Goal: Navigation & Orientation: Find specific page/section

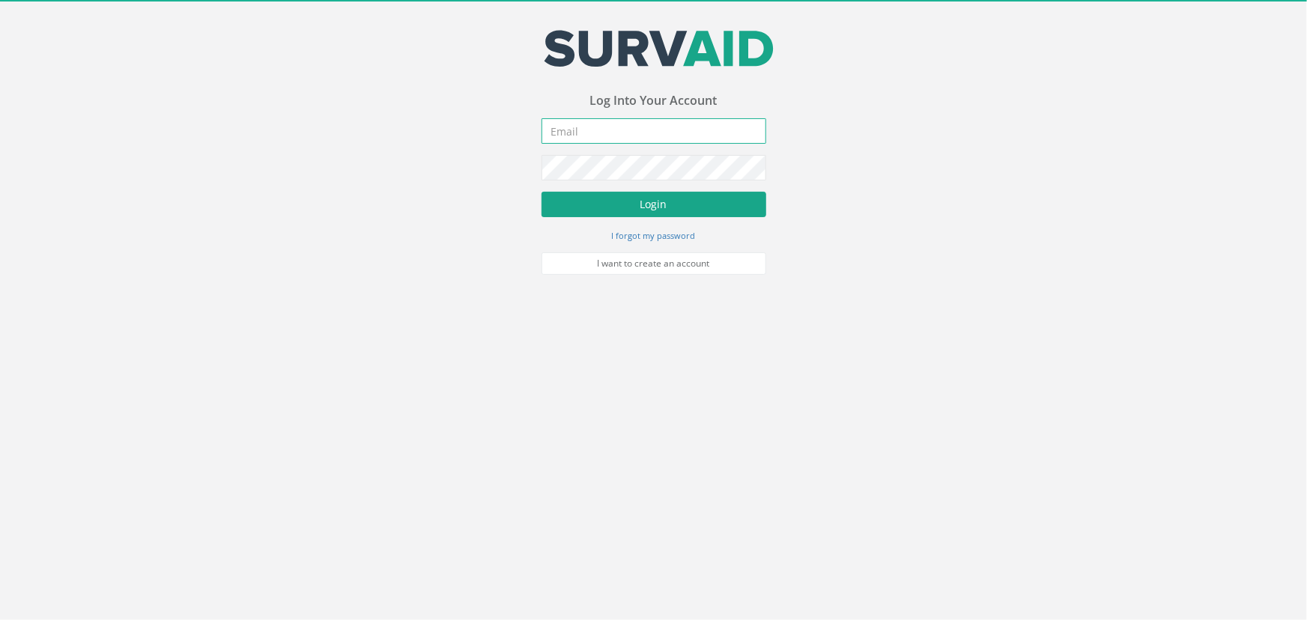
type input "[PERSON_NAME][EMAIL_ADDRESS][PERSON_NAME][DOMAIN_NAME]"
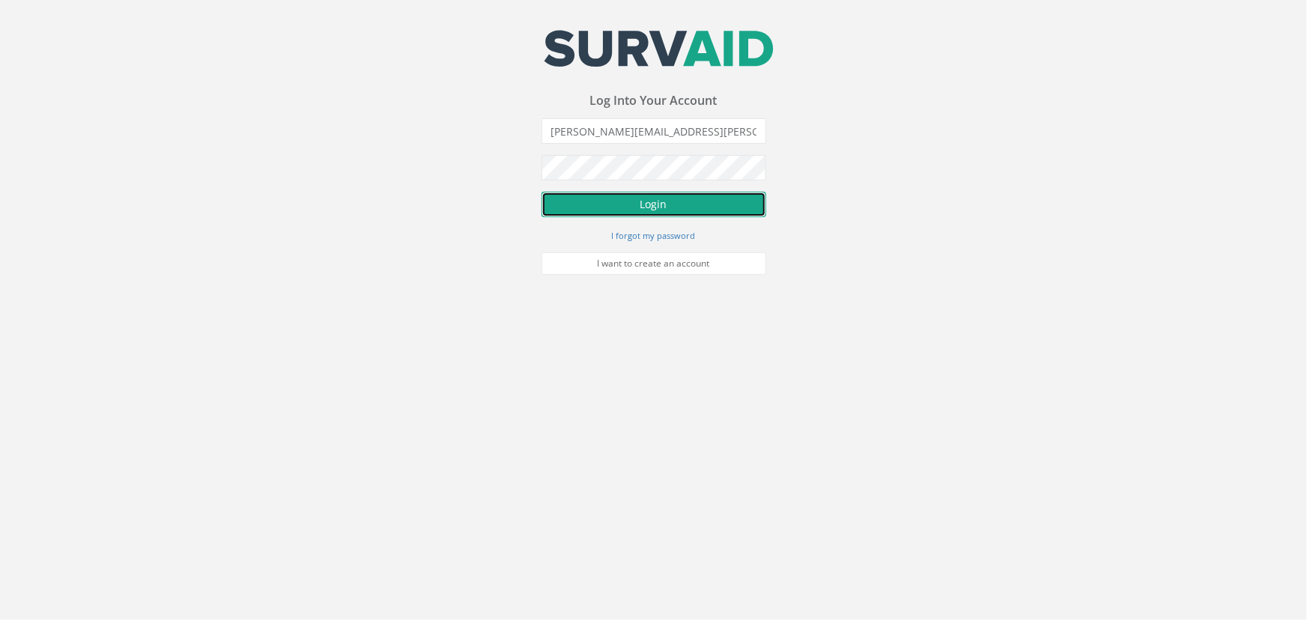
click at [683, 204] on button "Login" at bounding box center [654, 204] width 225 height 25
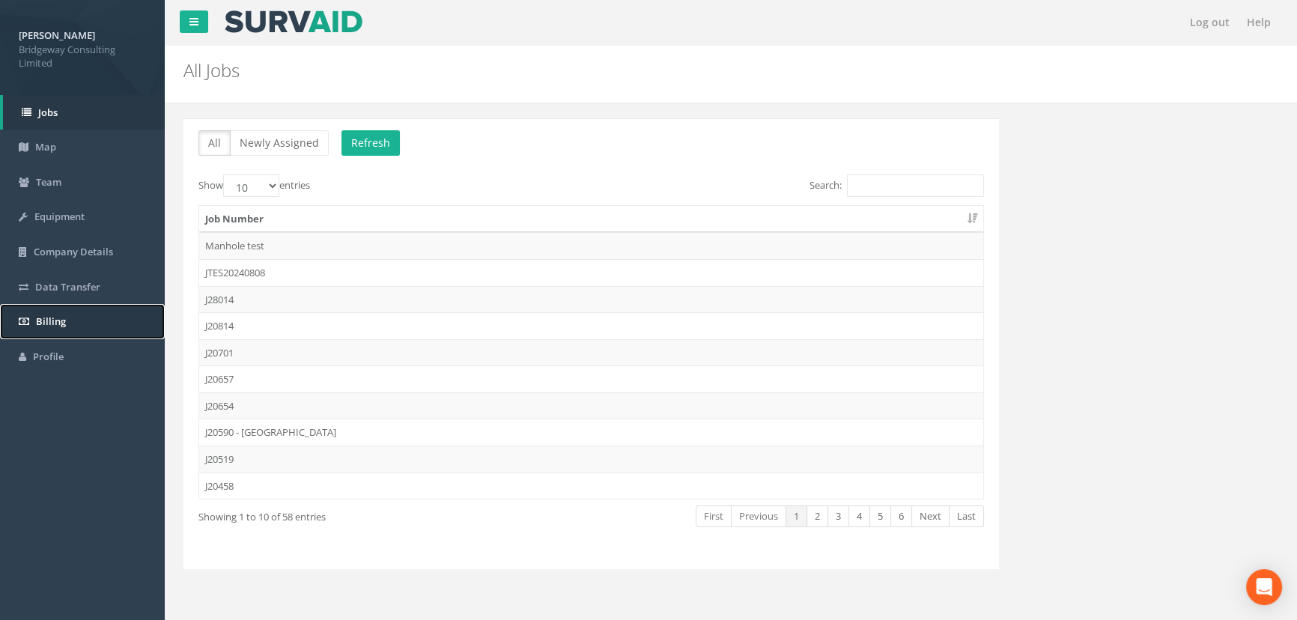
click at [71, 312] on link "Billing" at bounding box center [82, 321] width 165 height 35
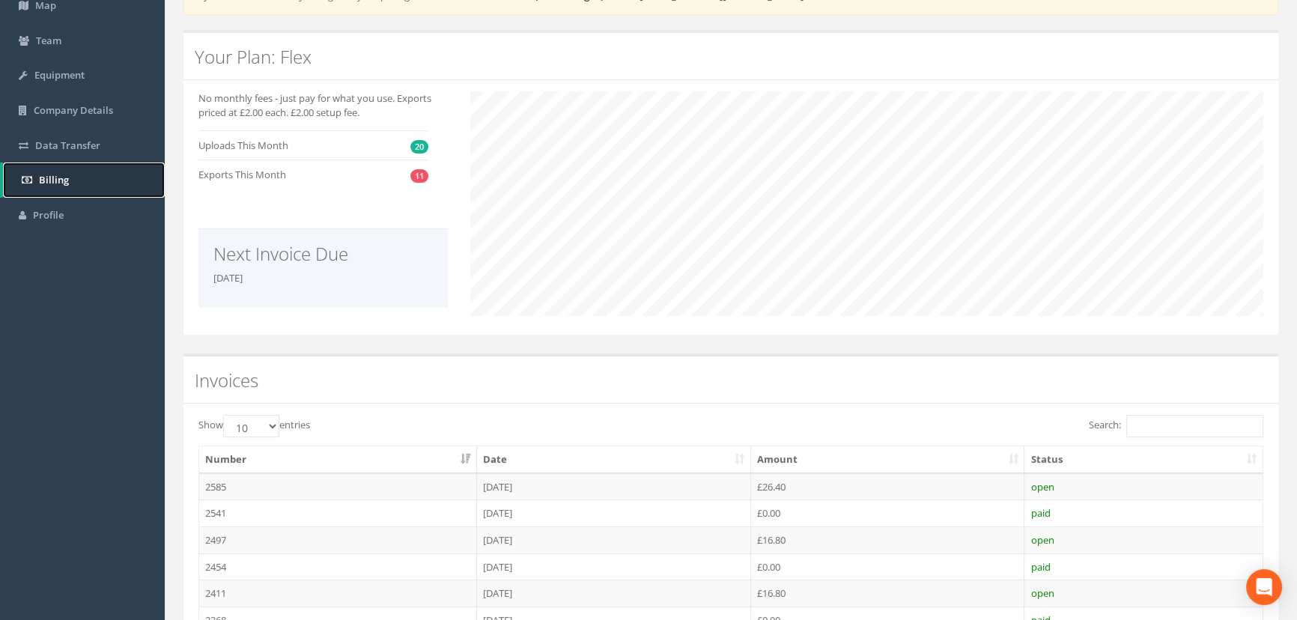
scroll to position [204, 0]
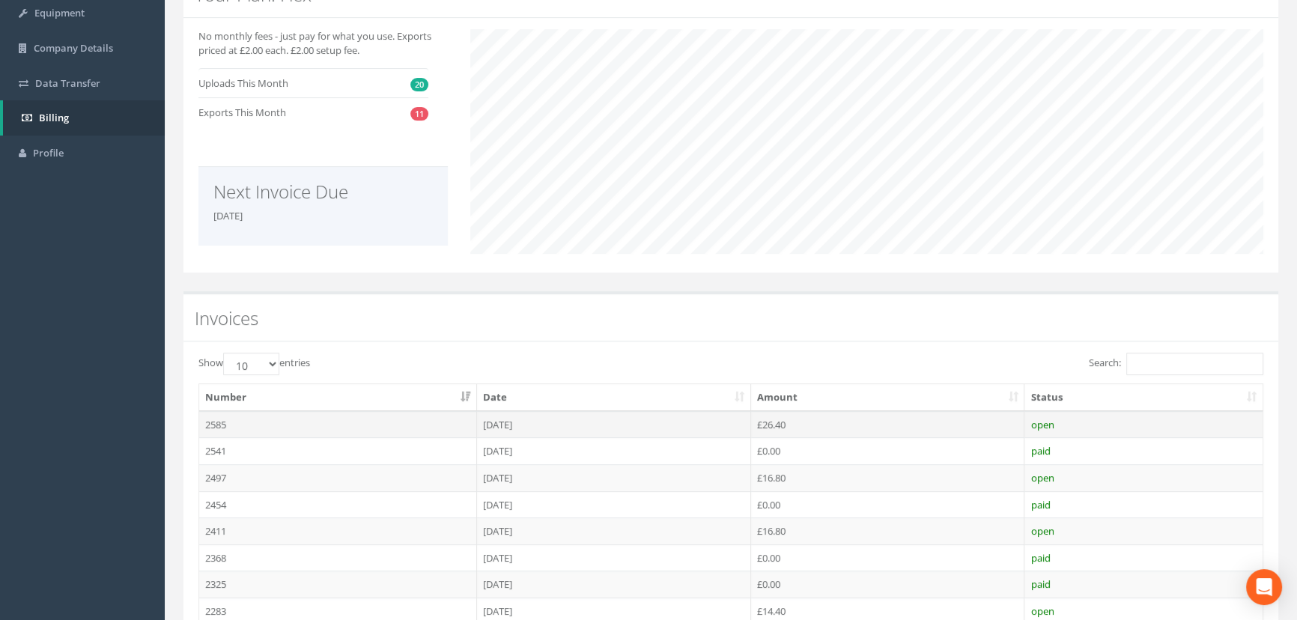
click at [518, 421] on td "[DATE]" at bounding box center [614, 424] width 274 height 27
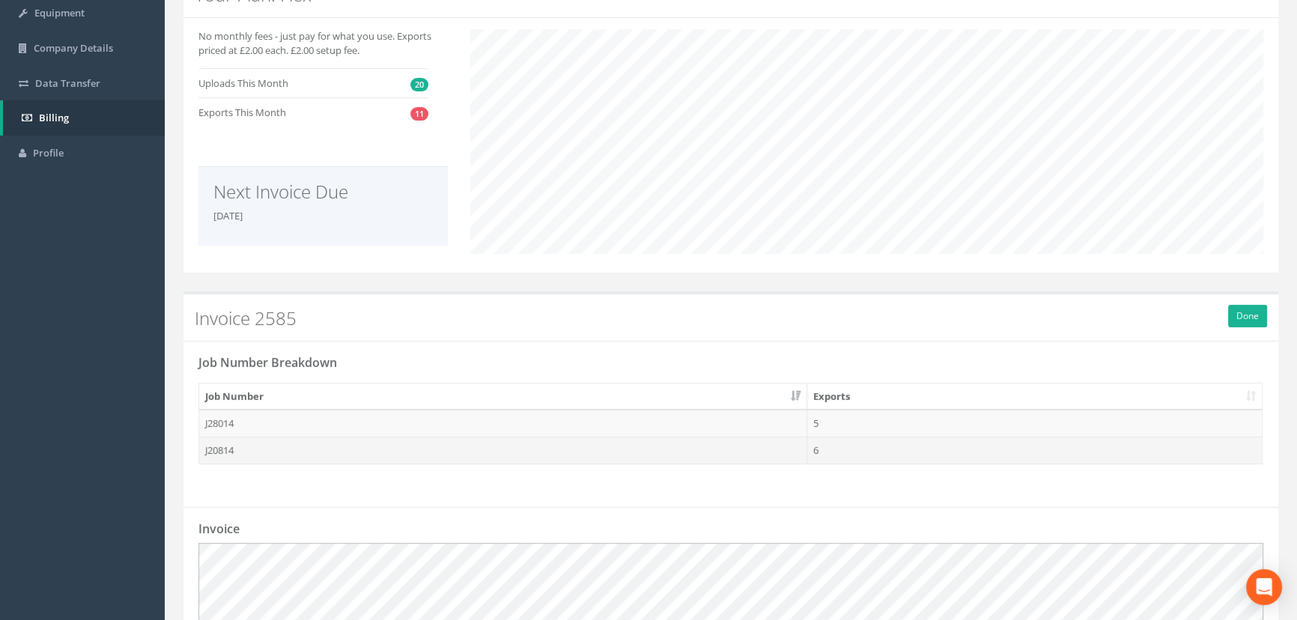
click at [837, 444] on td "6" at bounding box center [1035, 450] width 455 height 27
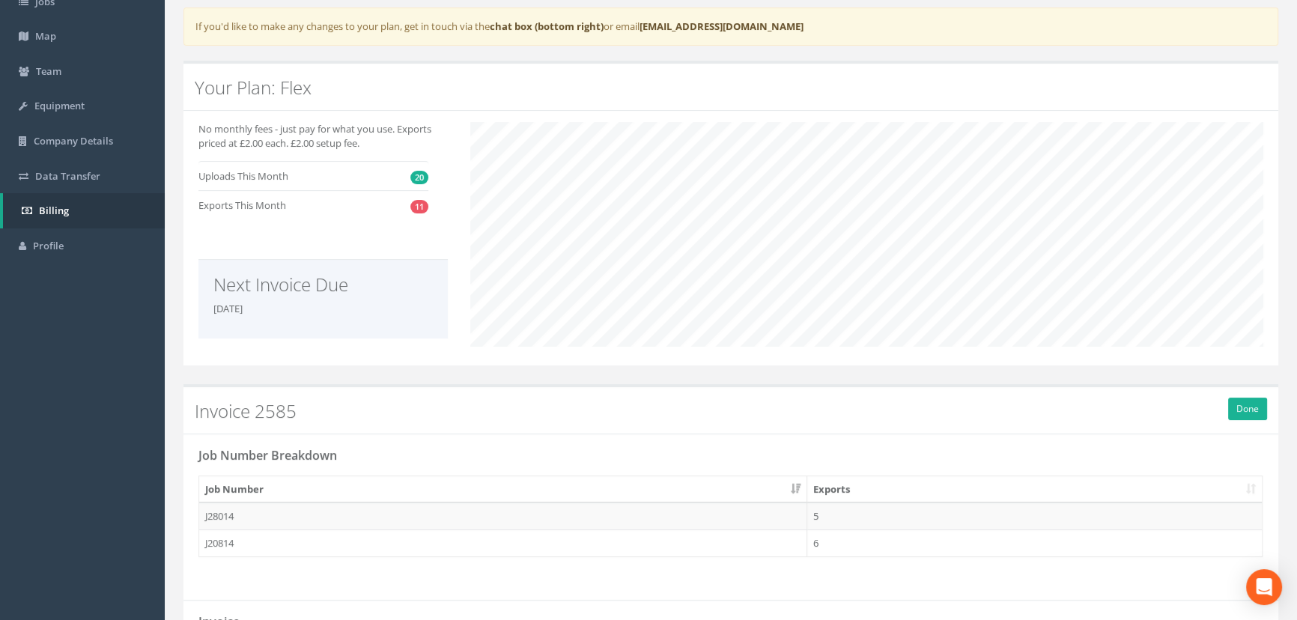
scroll to position [0, 0]
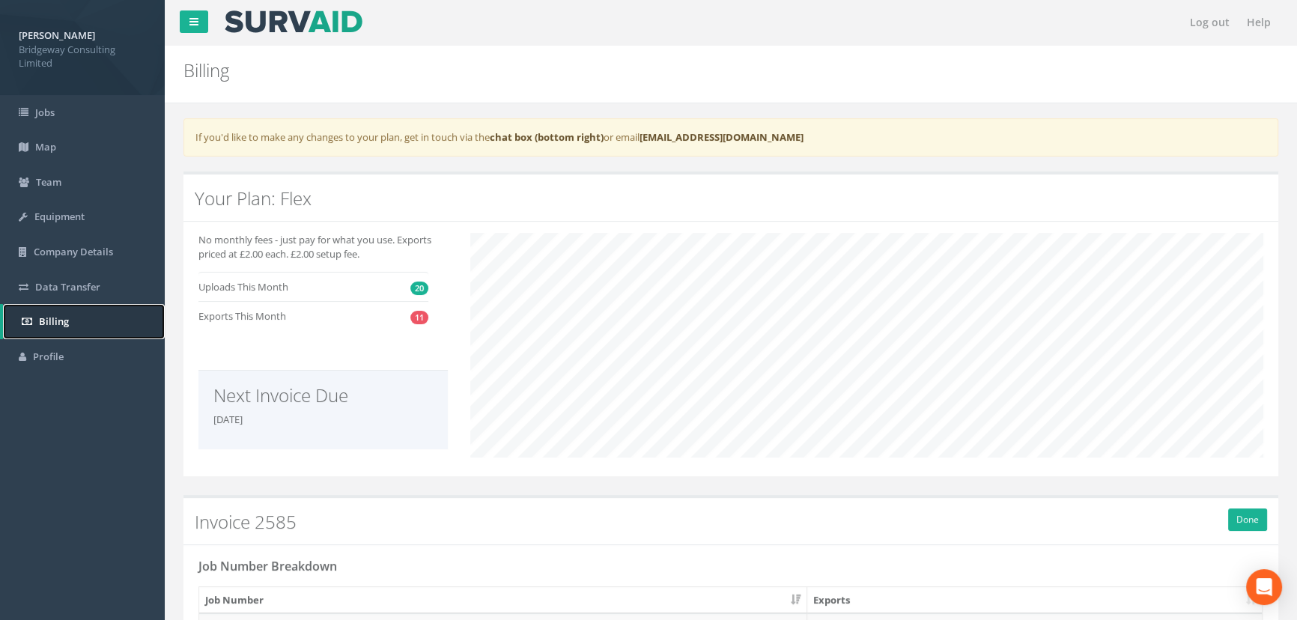
click at [22, 313] on link "Billing" at bounding box center [84, 321] width 162 height 35
click at [48, 321] on span "Billing" at bounding box center [54, 321] width 30 height 13
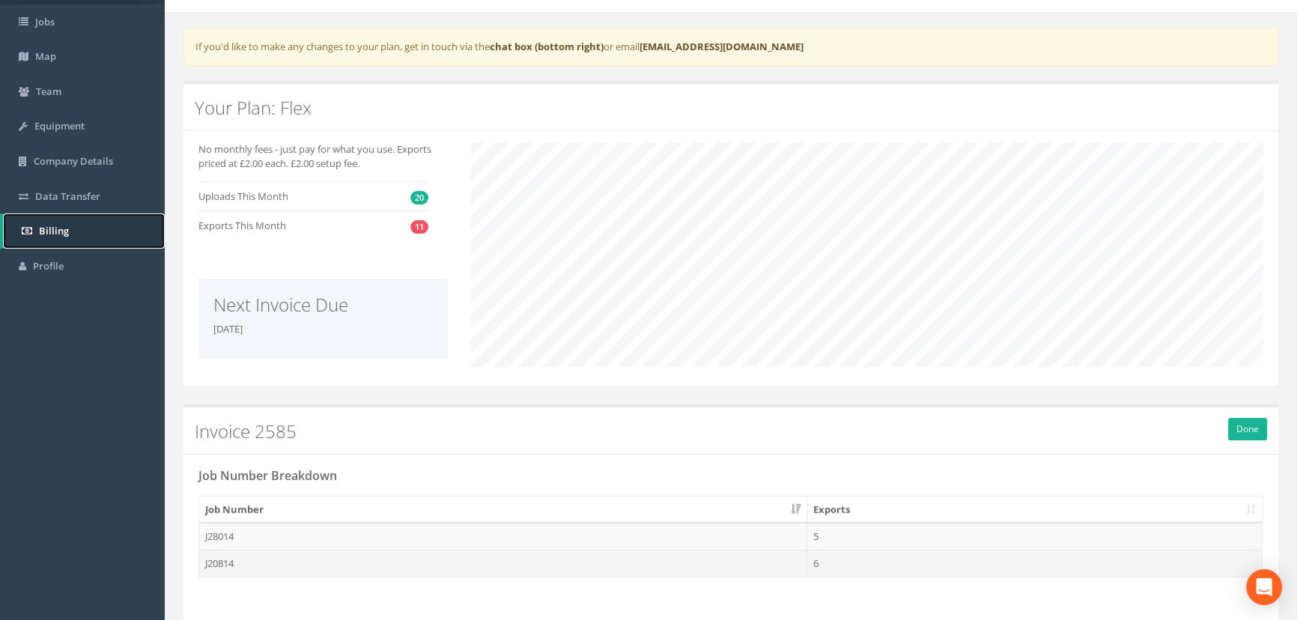
scroll to position [67, 0]
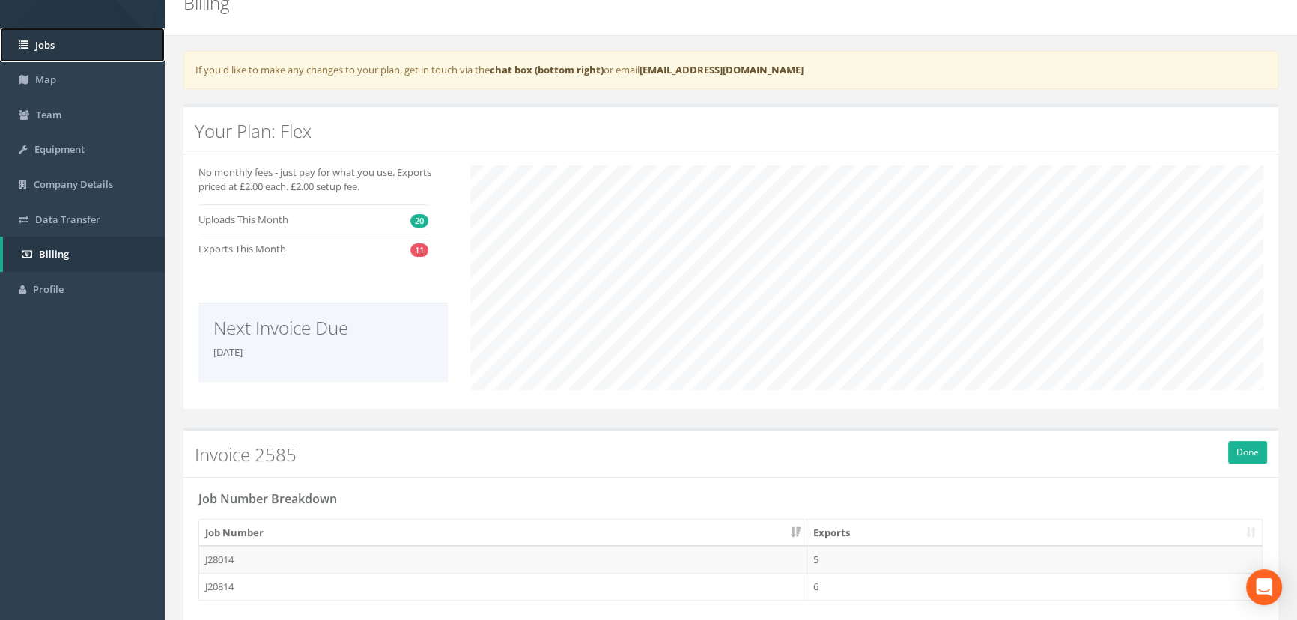
click at [58, 48] on link "Jobs" at bounding box center [82, 45] width 165 height 35
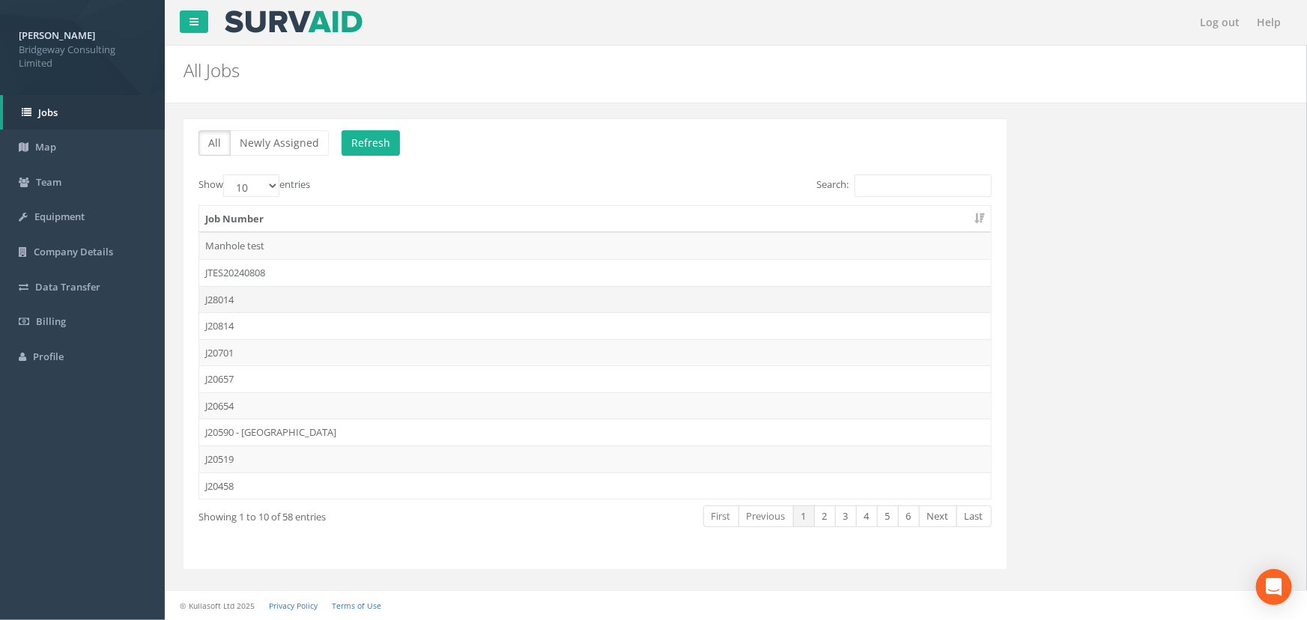
click at [255, 294] on td "J28014" at bounding box center [595, 299] width 792 height 27
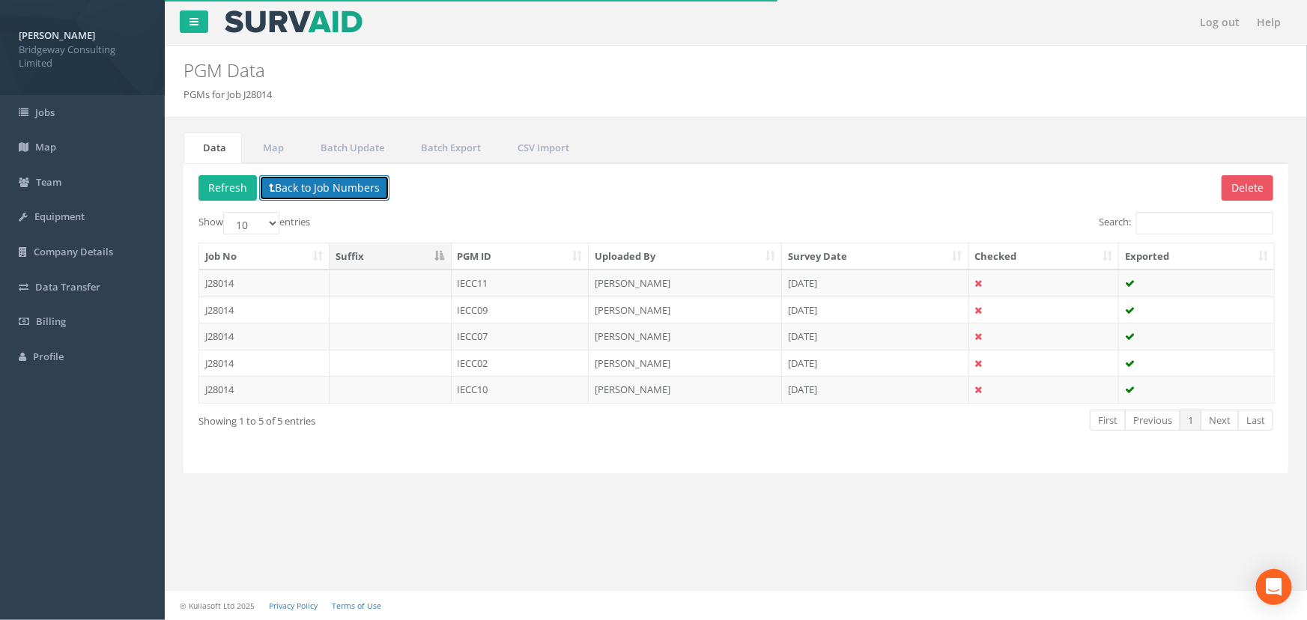
click at [327, 187] on button "Back to Job Numbers" at bounding box center [324, 187] width 130 height 25
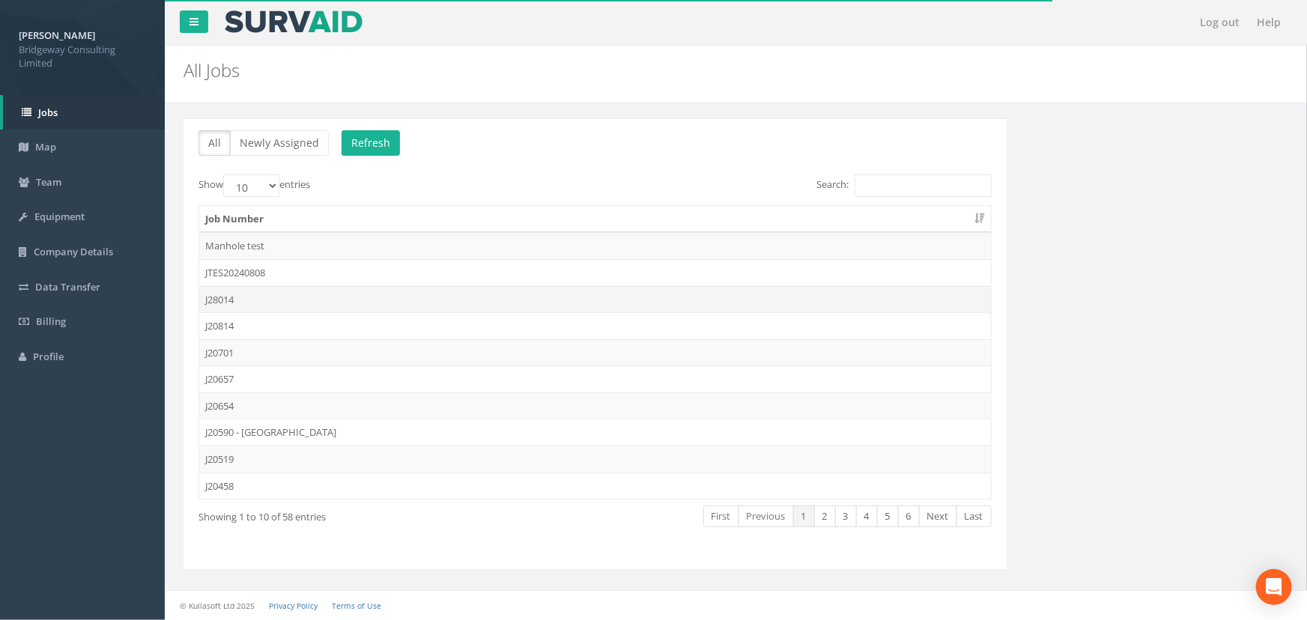
click at [284, 303] on td "J28014" at bounding box center [595, 299] width 792 height 27
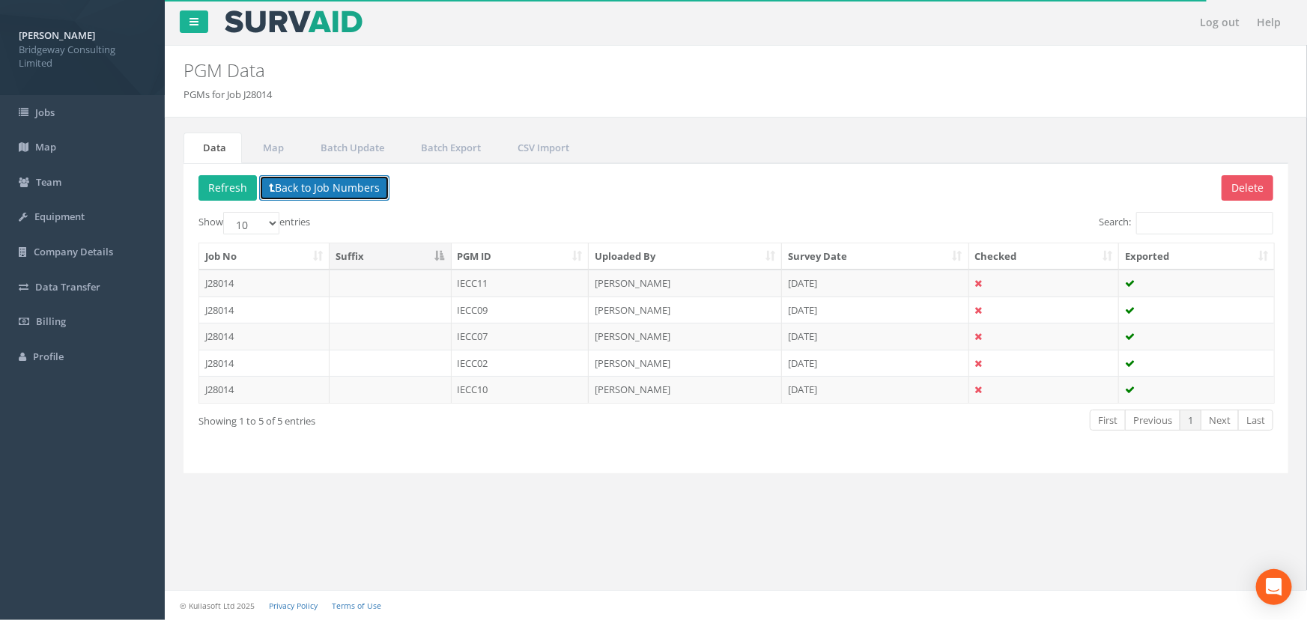
click at [333, 191] on button "Back to Job Numbers" at bounding box center [324, 187] width 130 height 25
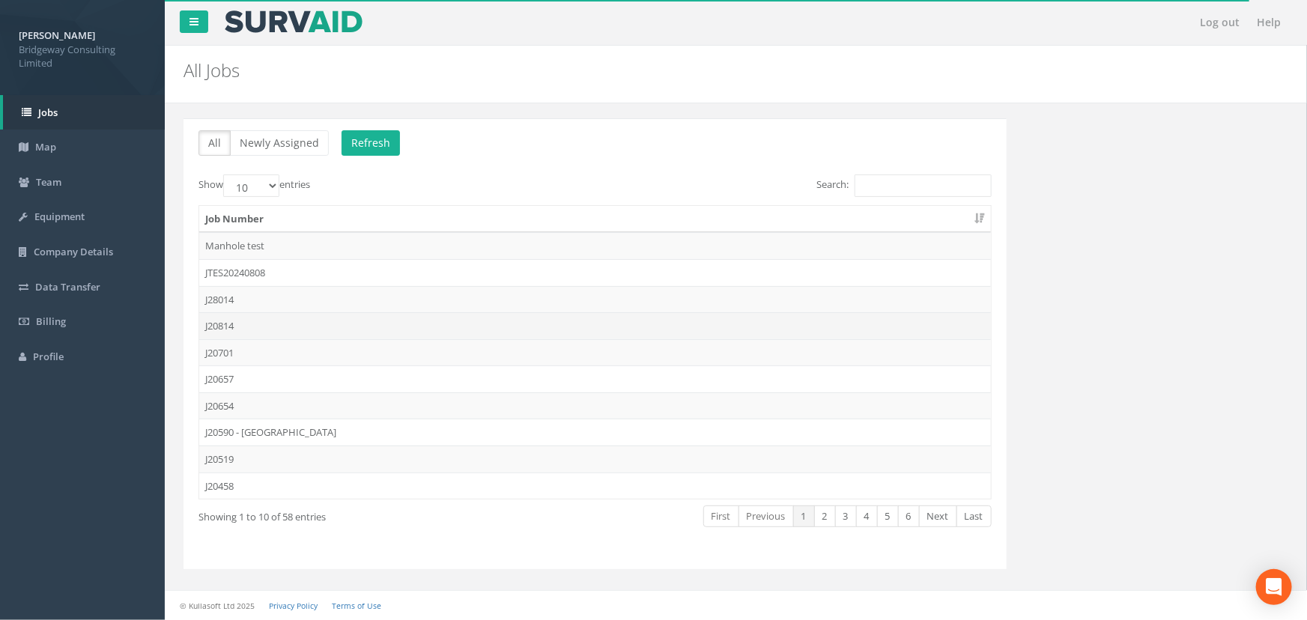
click at [248, 327] on td "J20814" at bounding box center [595, 325] width 792 height 27
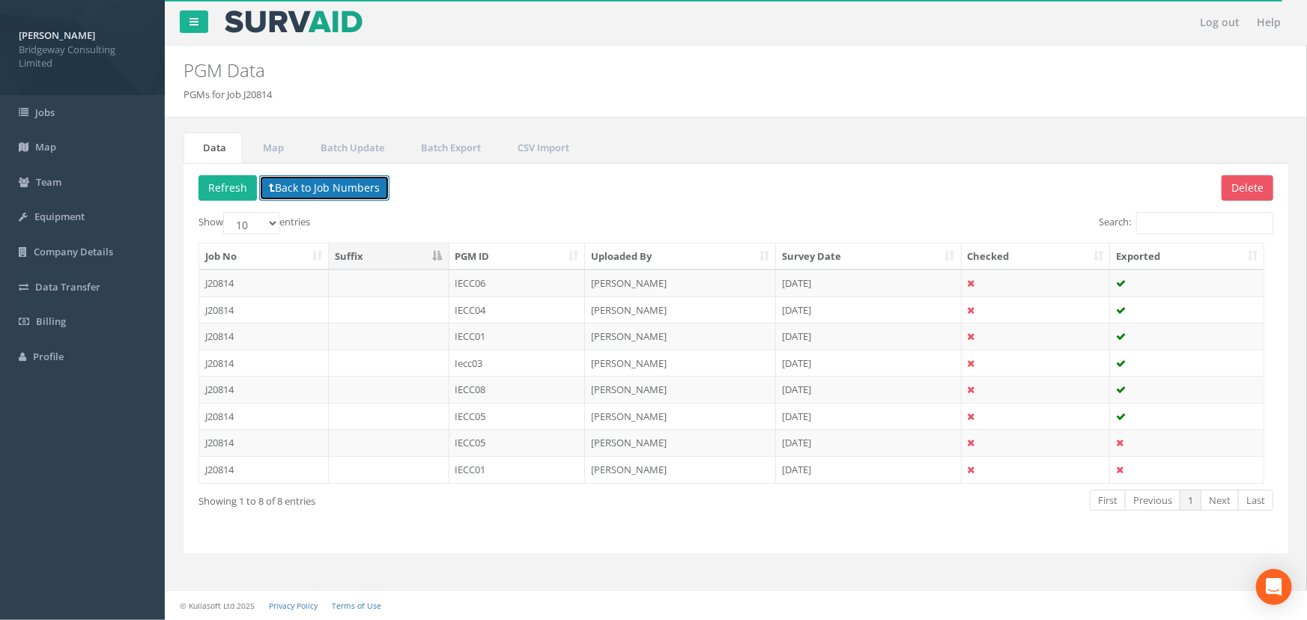
click at [335, 179] on button "Back to Job Numbers" at bounding box center [324, 187] width 130 height 25
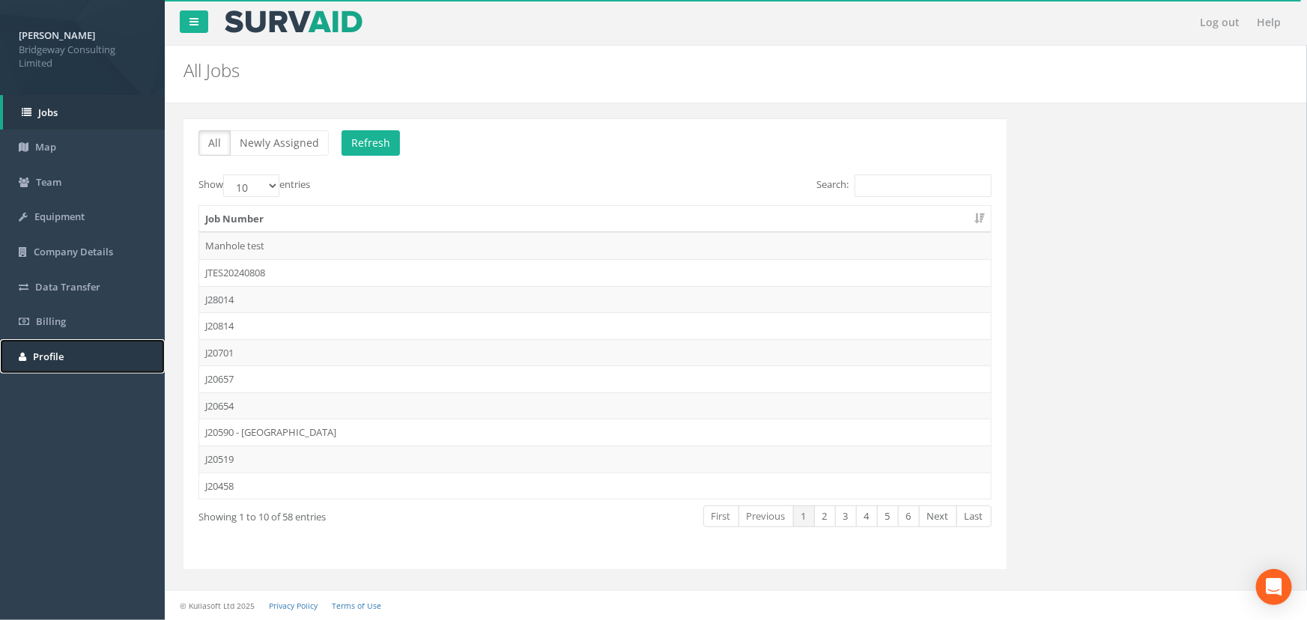
click at [64, 364] on link "Profile" at bounding box center [82, 356] width 165 height 35
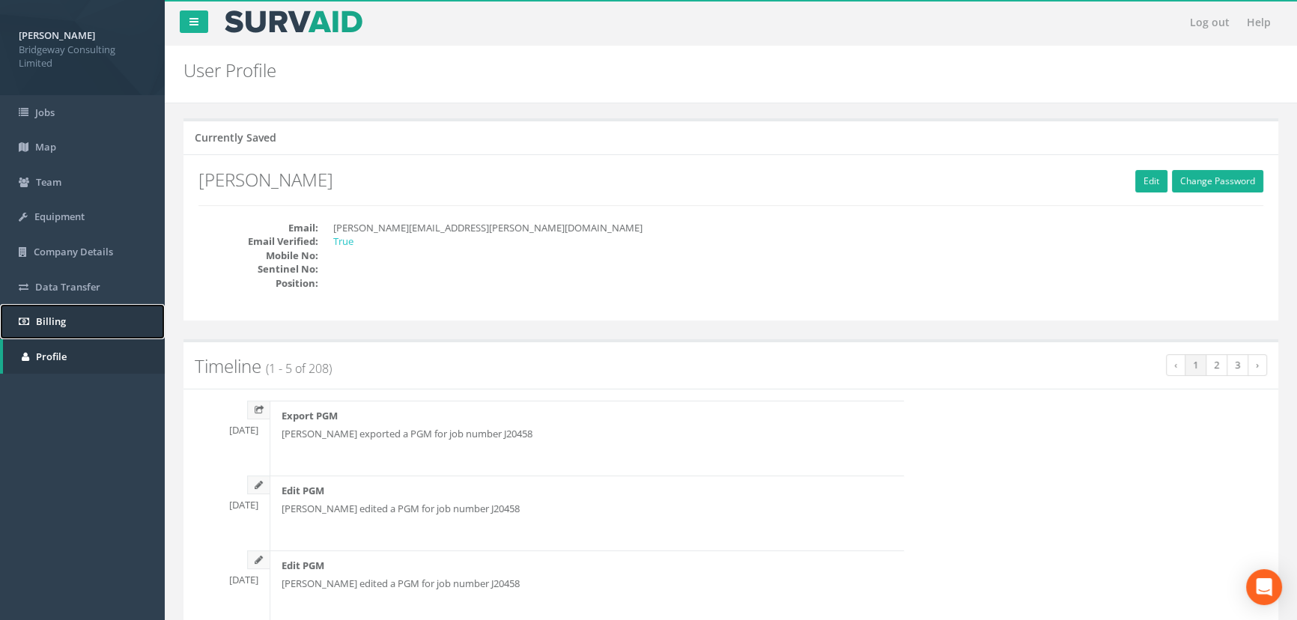
click at [56, 319] on span "Billing" at bounding box center [51, 321] width 30 height 13
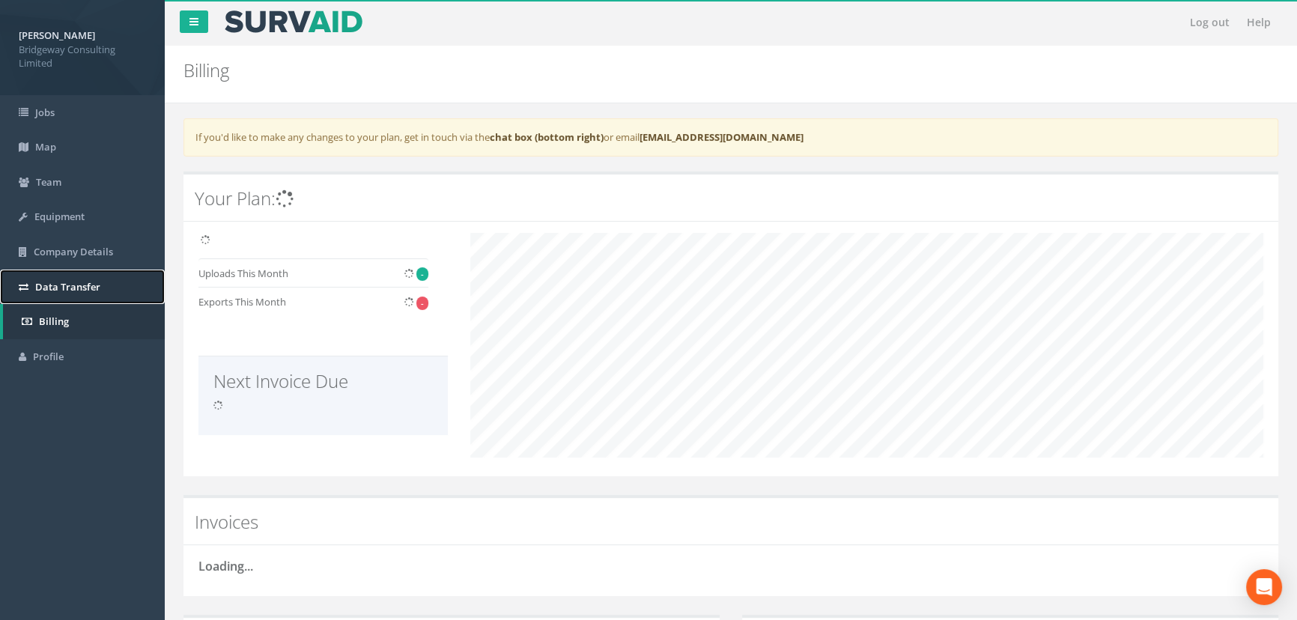
click at [73, 292] on link "Data Transfer" at bounding box center [82, 287] width 165 height 35
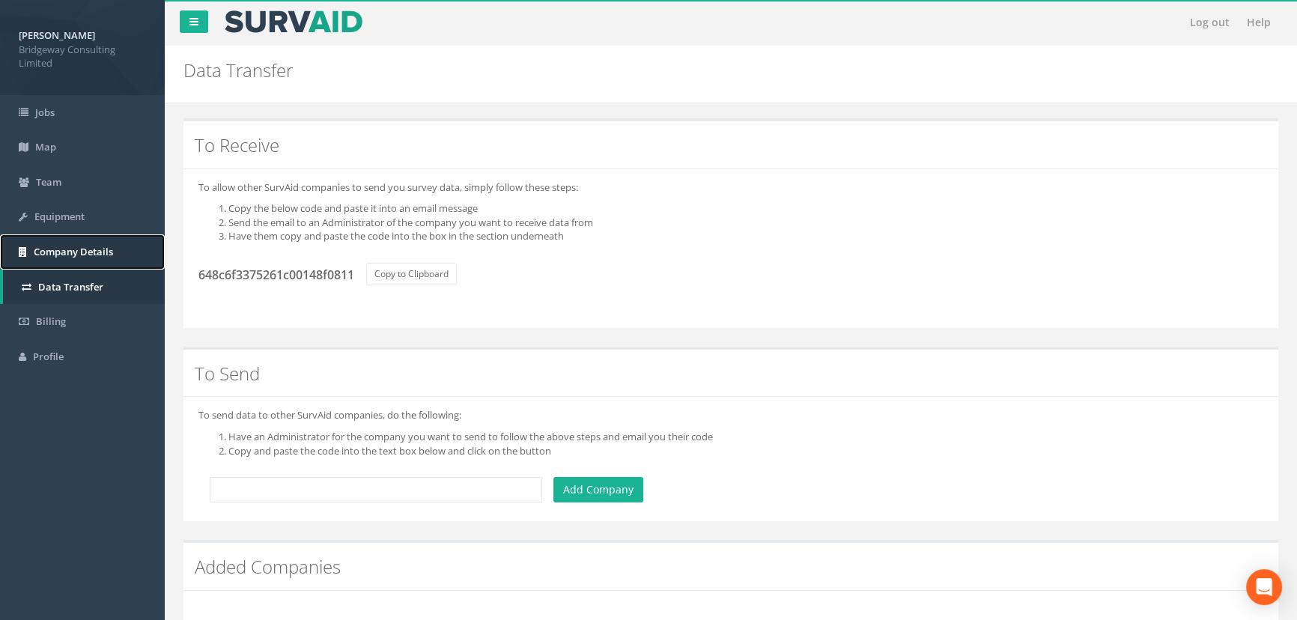
click at [73, 240] on link "Company Details" at bounding box center [82, 251] width 165 height 35
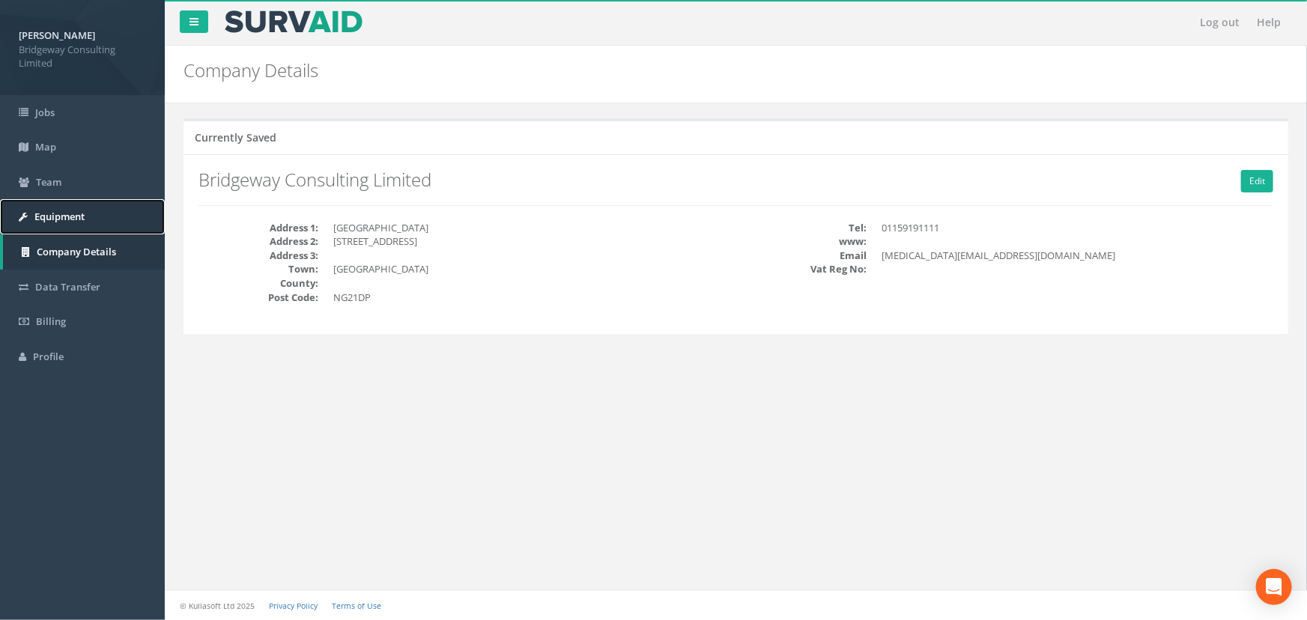
click at [77, 206] on link "Equipment" at bounding box center [82, 216] width 165 height 35
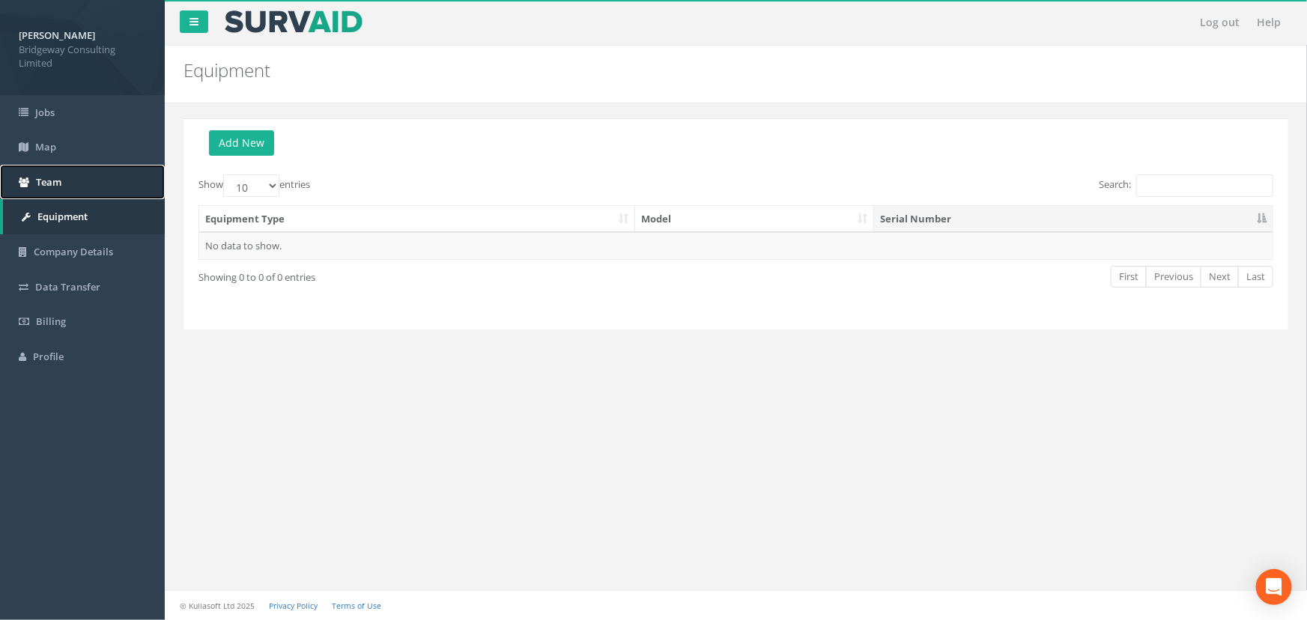
click at [65, 172] on link "Team" at bounding box center [82, 182] width 165 height 35
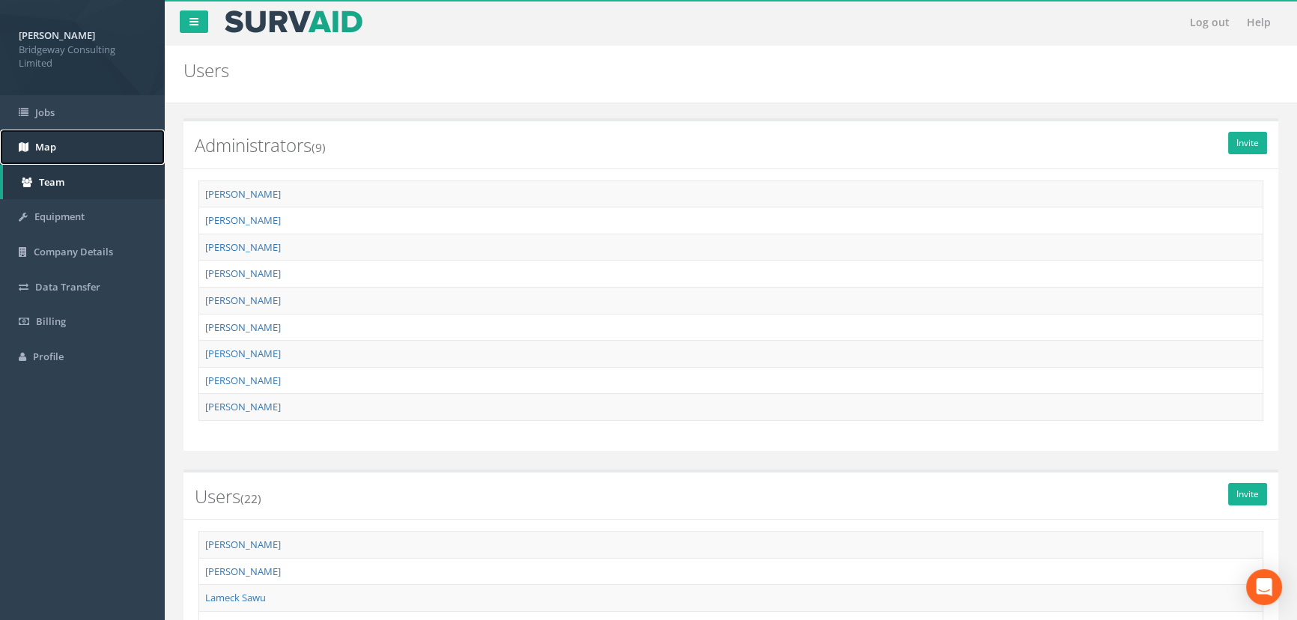
click at [62, 144] on link "Map" at bounding box center [82, 147] width 165 height 35
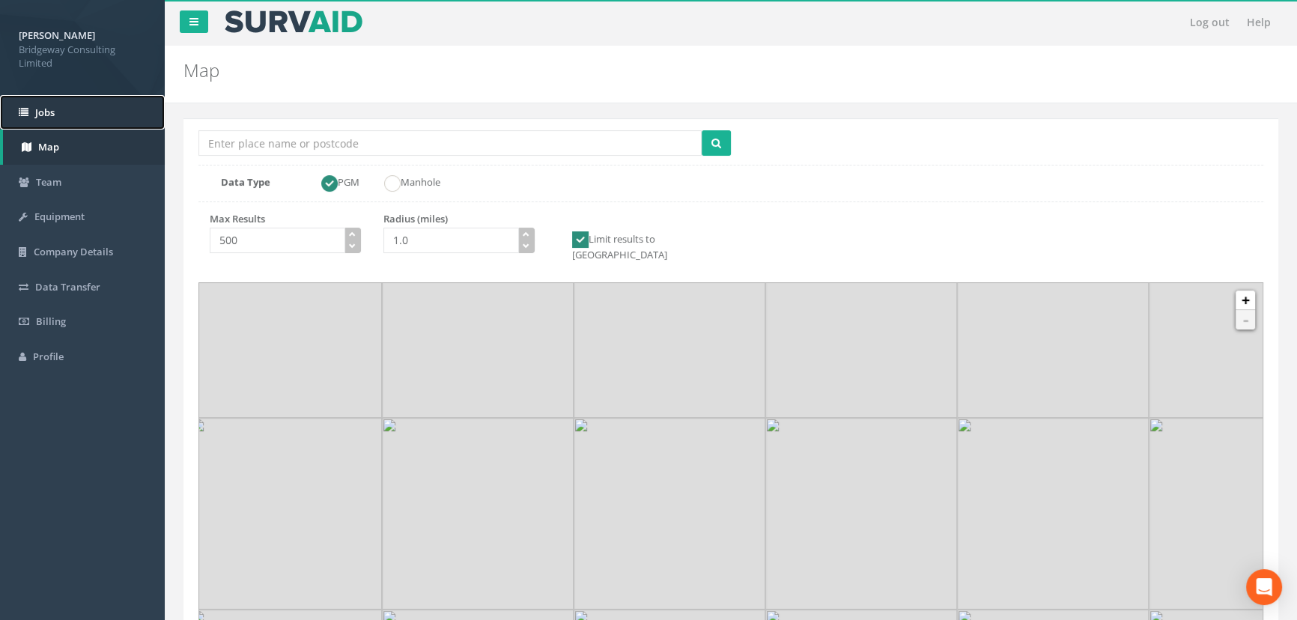
click at [52, 113] on span "Jobs" at bounding box center [44, 112] width 19 height 13
